Goal: Find specific page/section: Find specific page/section

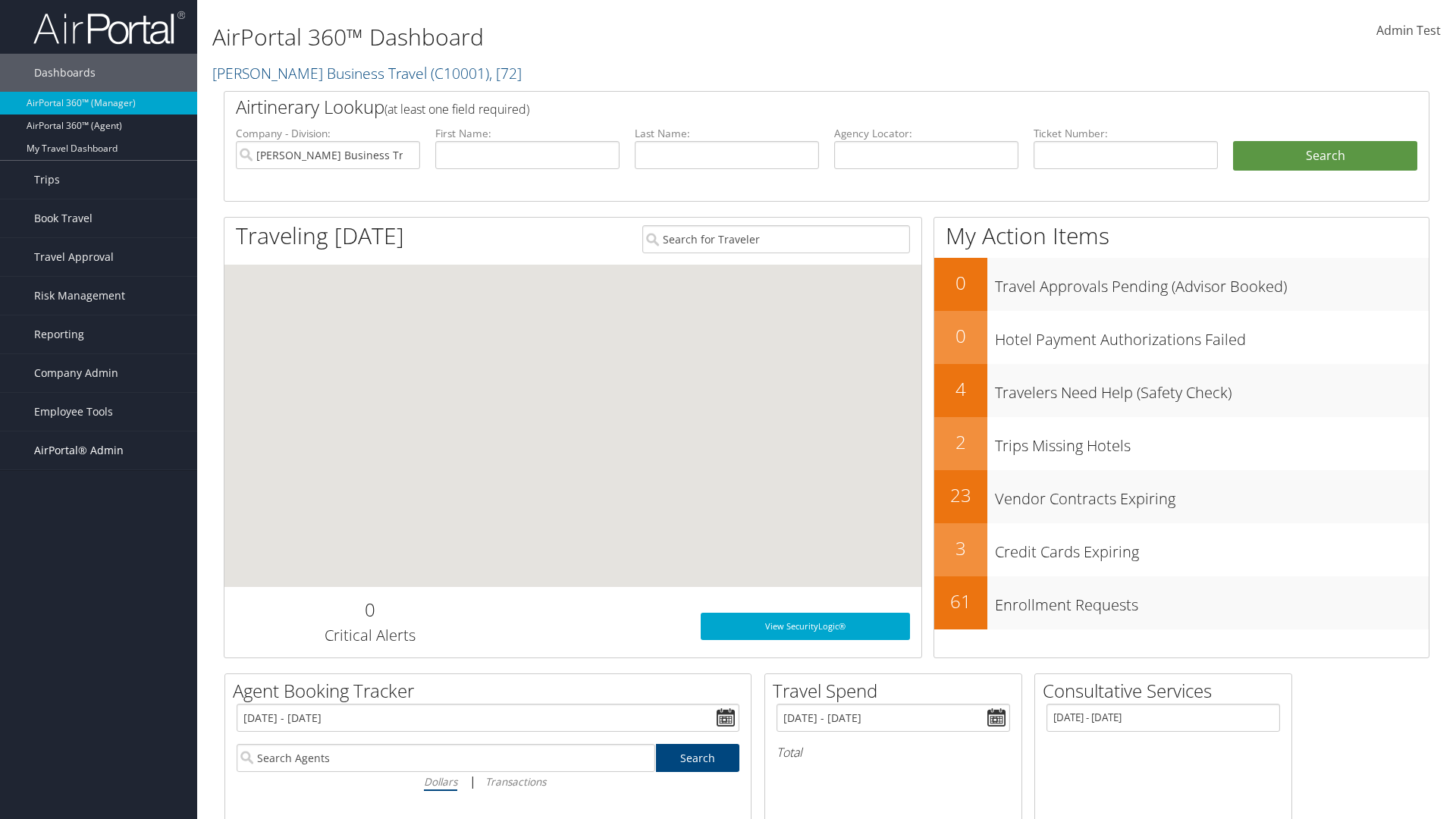
click at [98, 451] on span "AirPortal® Admin" at bounding box center [78, 450] width 90 height 38
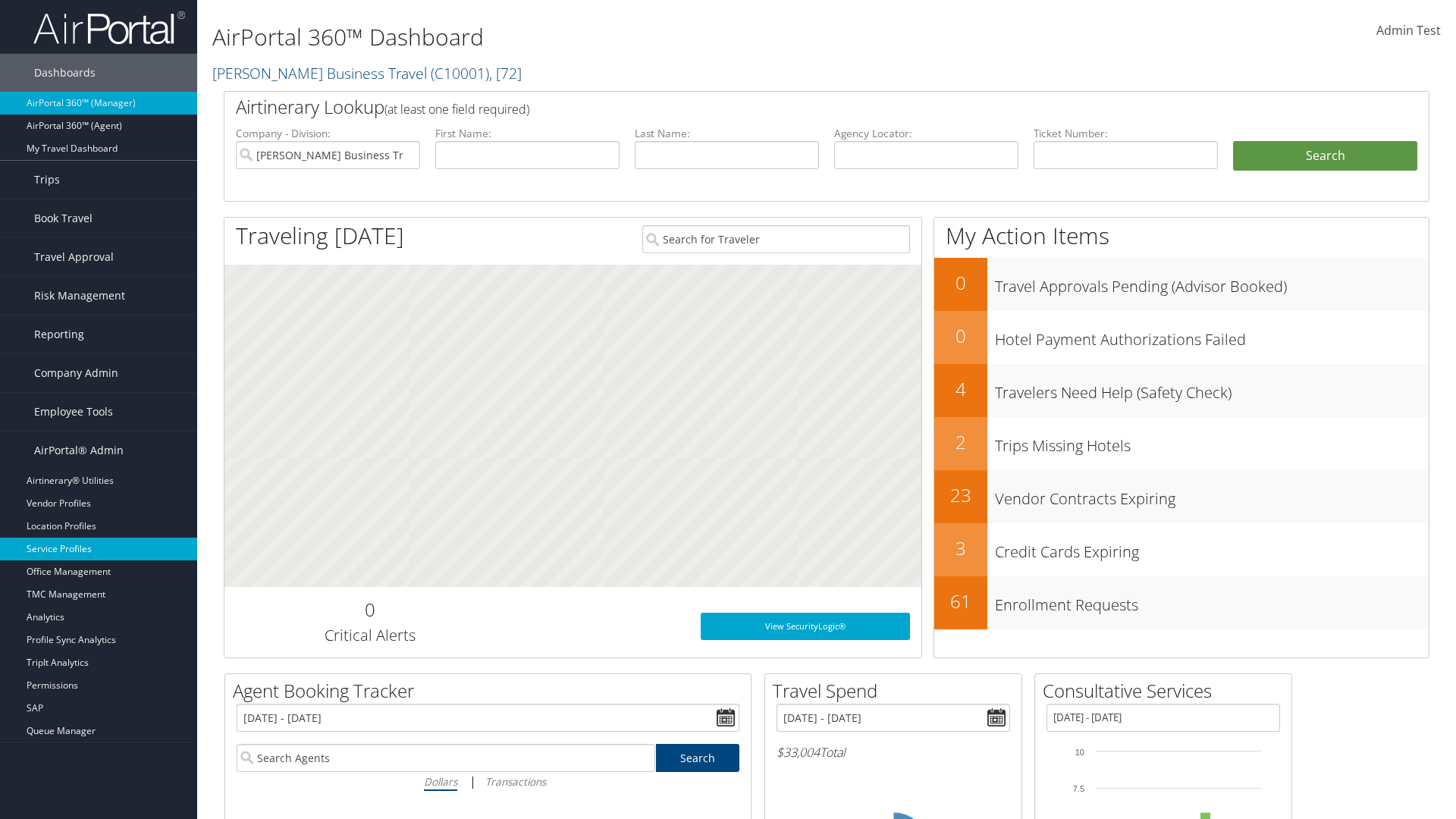
click at [98, 549] on link "Service Profiles" at bounding box center [98, 549] width 197 height 23
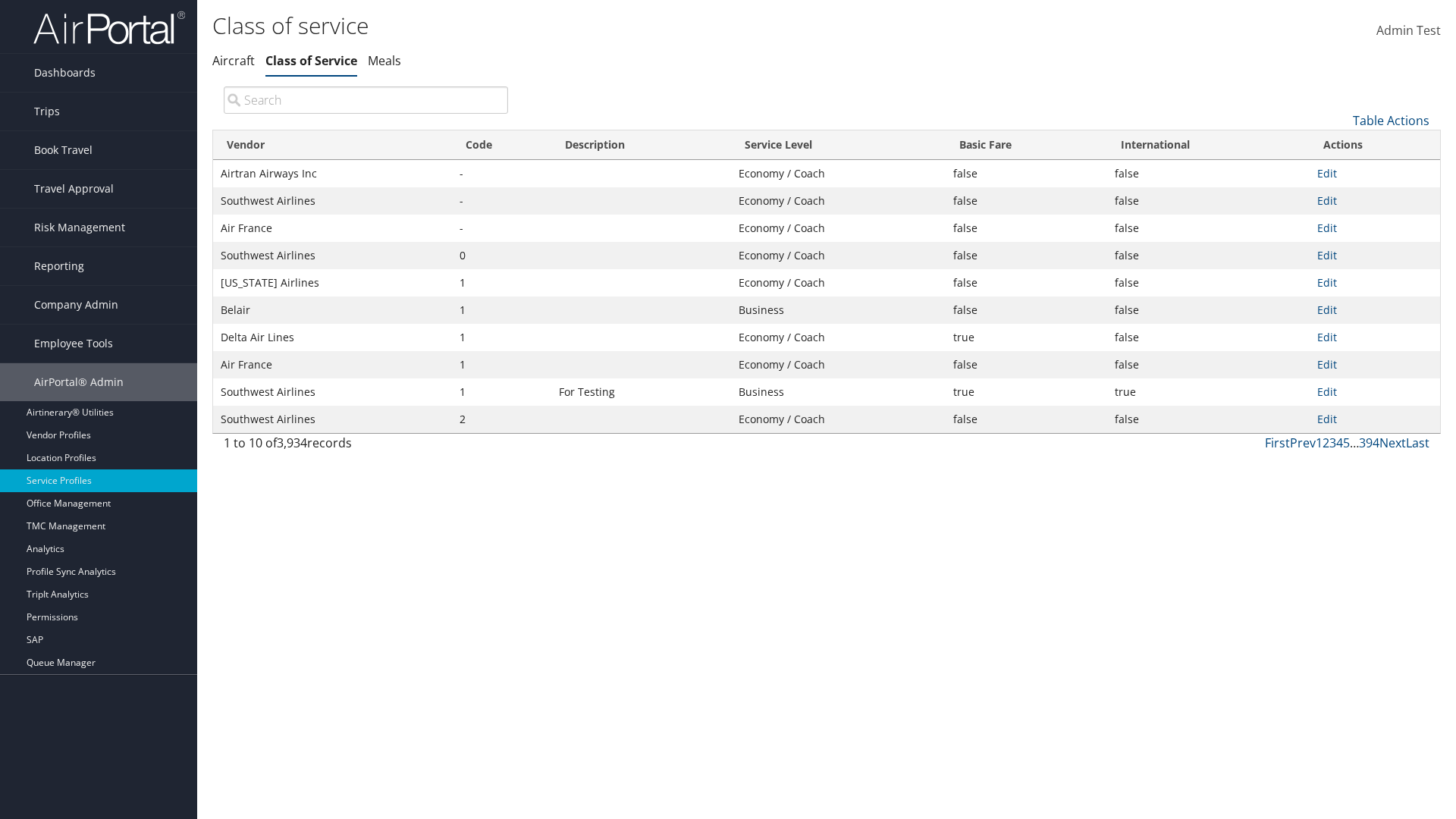
click at [501, 145] on th "Code" at bounding box center [501, 145] width 99 height 29
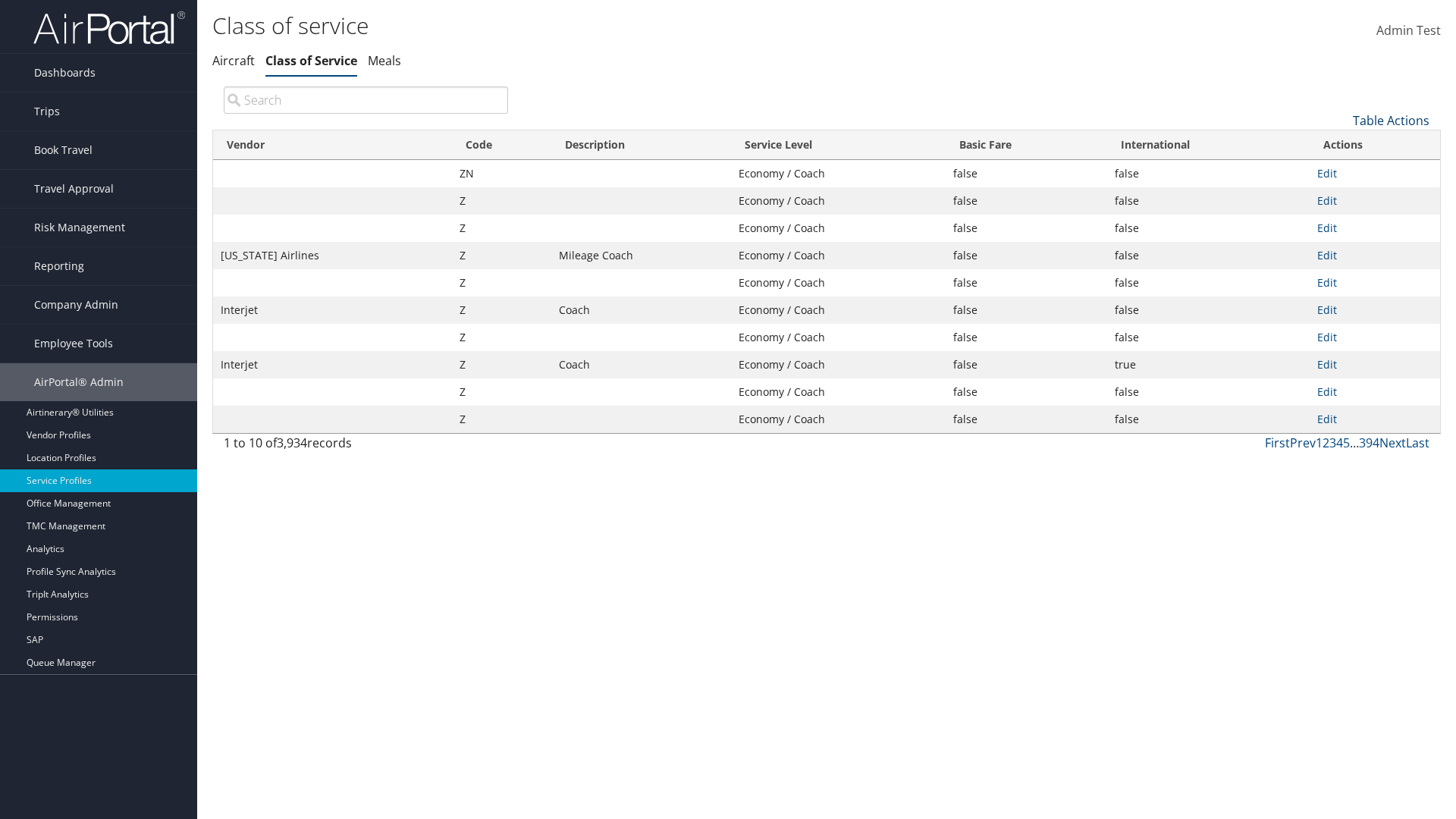
click at [501, 145] on th "Code" at bounding box center [501, 145] width 99 height 29
click at [1390, 120] on link "Table Actions" at bounding box center [1390, 120] width 76 height 17
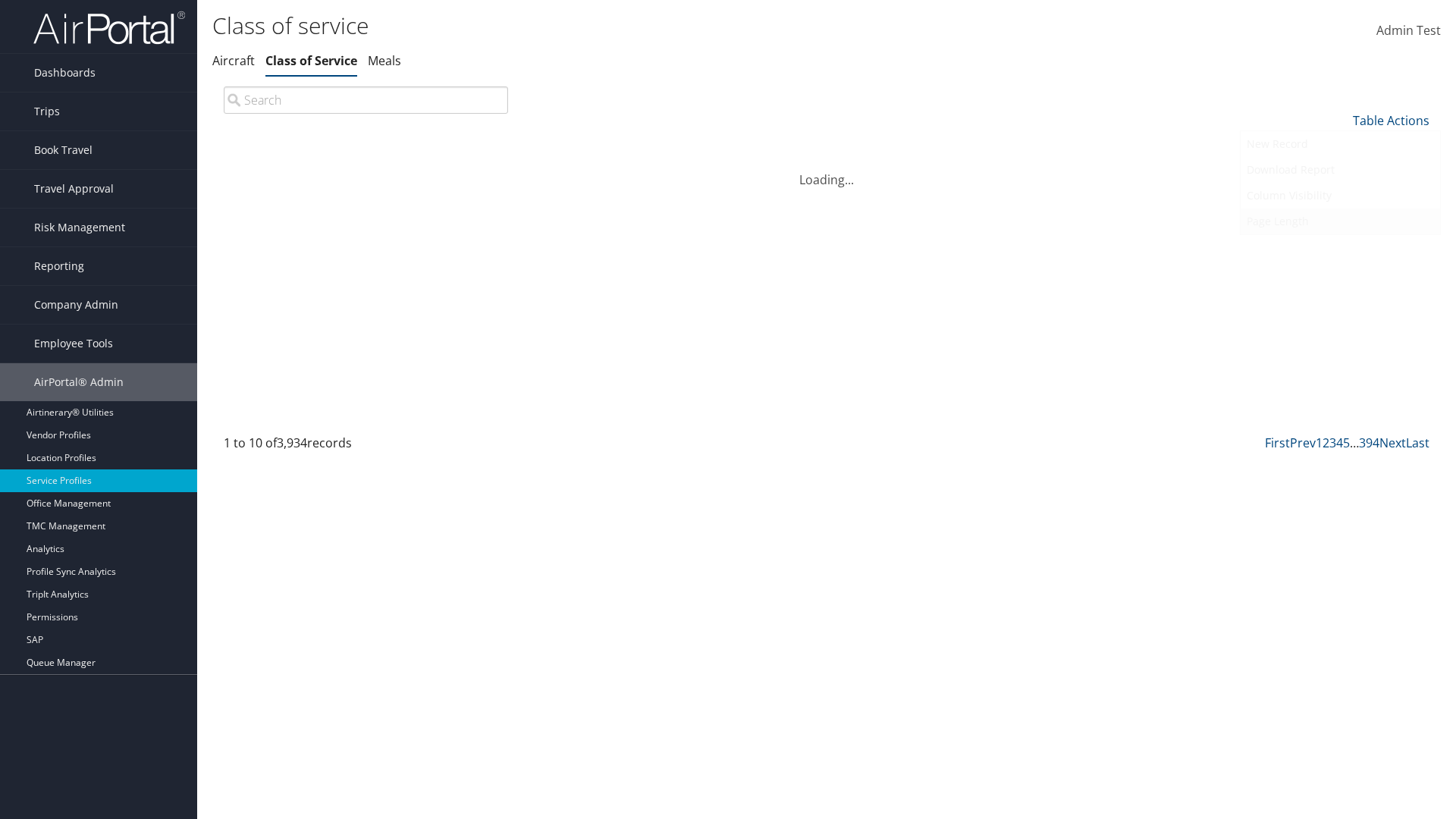
click at [1340, 221] on link "Page Length" at bounding box center [1340, 221] width 200 height 26
click at [1340, 170] on link "25" at bounding box center [1340, 171] width 200 height 26
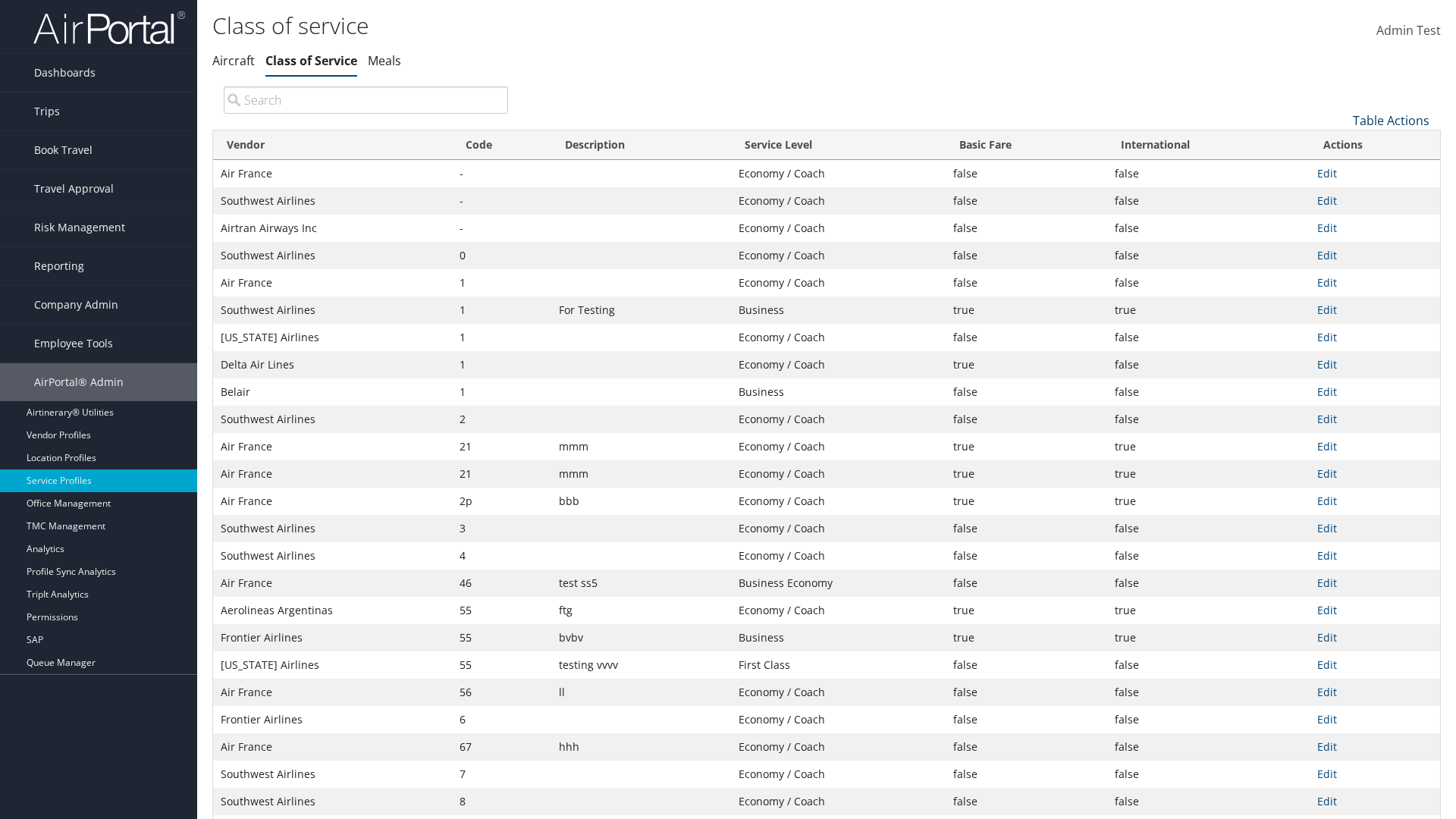
click at [1390, 120] on link "Table Actions" at bounding box center [1390, 120] width 76 height 17
click at [1340, 221] on link "Page Length" at bounding box center [1340, 221] width 200 height 26
